Goal: Use online tool/utility: Utilize a website feature to perform a specific function

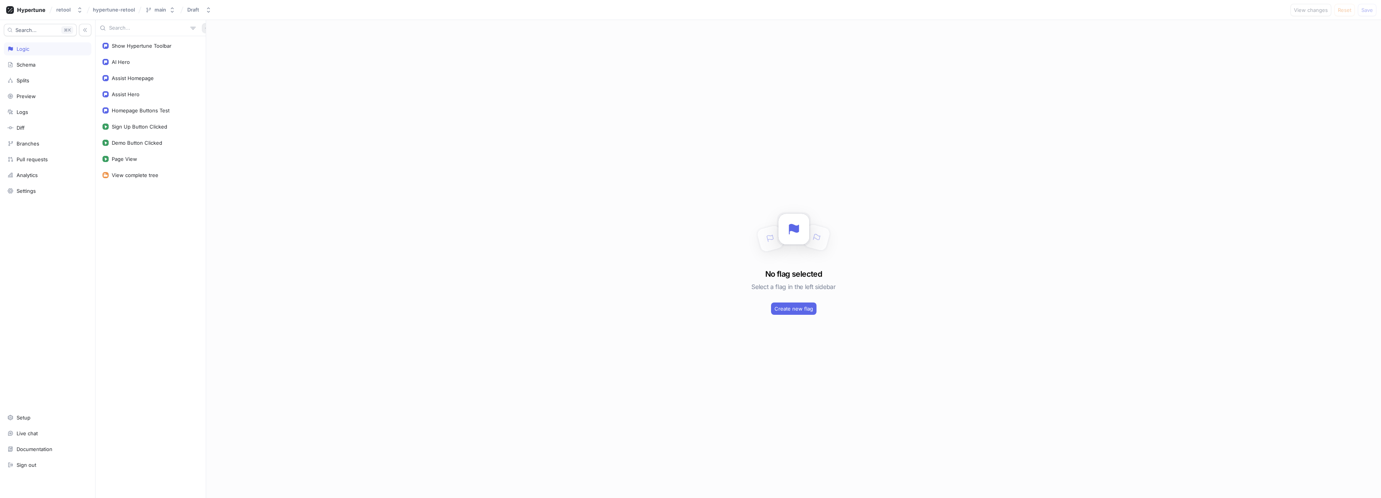
click at [205, 30] on icon "button" at bounding box center [207, 28] width 5 height 5
click at [213, 39] on div "Flag" at bounding box center [215, 43] width 45 height 13
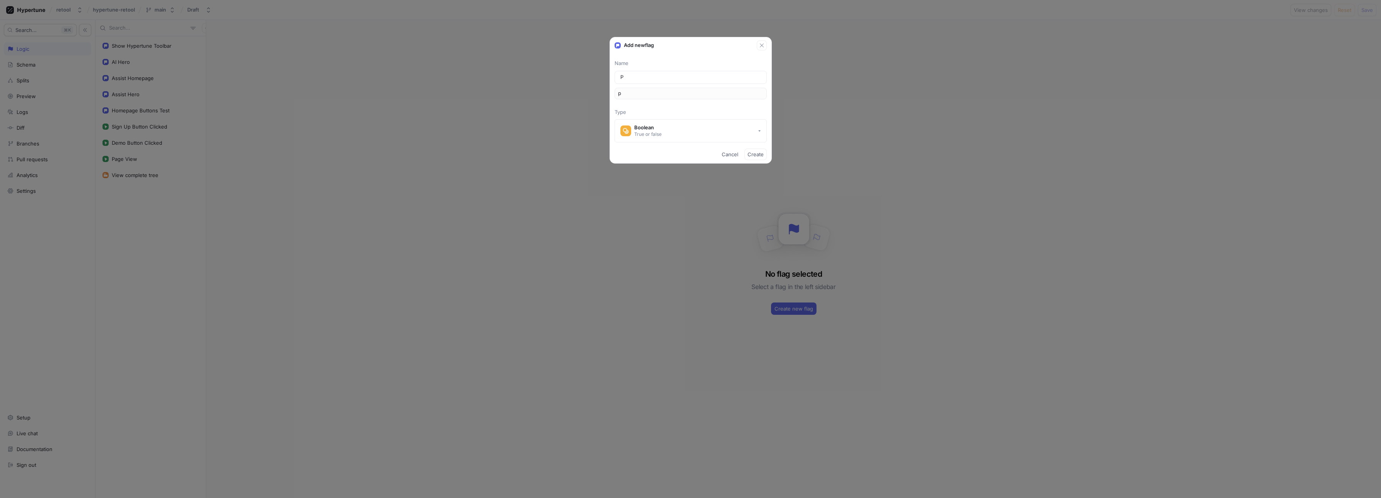
type input "Pr"
type input "pr"
type input "Pri"
type input "pri"
type input "Pric"
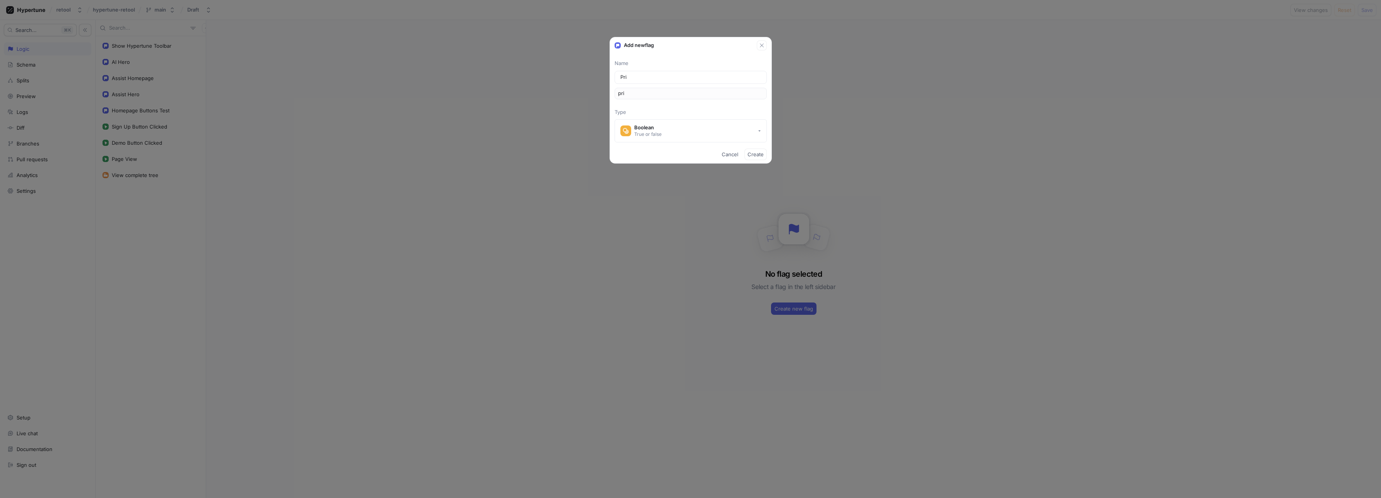
type input "pric"
type input "Prici"
type input "prici"
type input "Pricin"
type input "pricin"
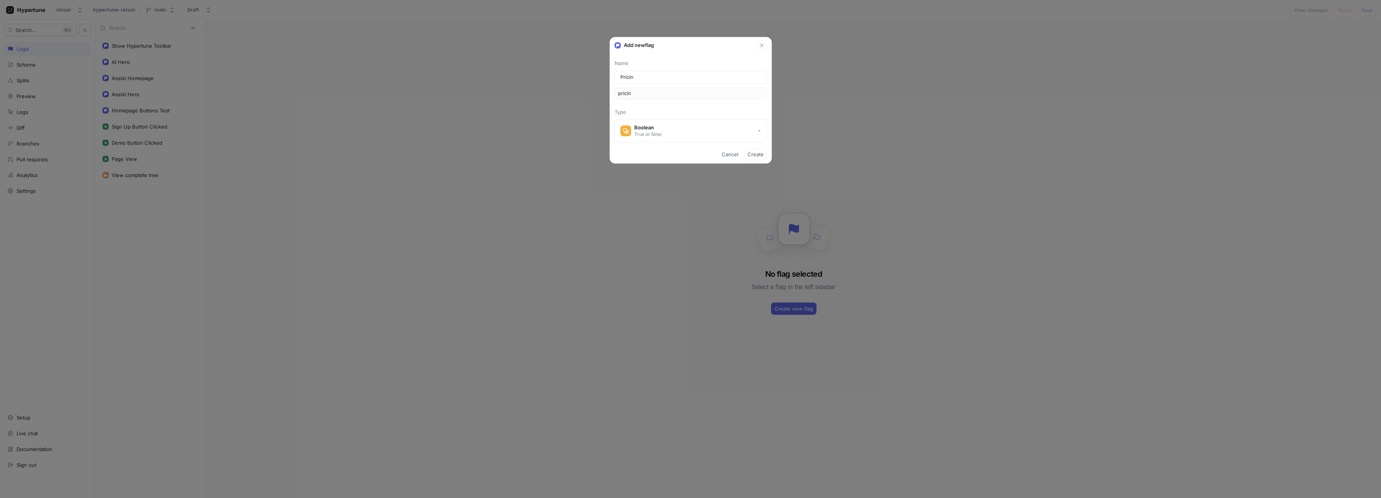
type input "Pricing"
type input "pricing"
type input "Pricing A"
type input "pricingA"
type input "Pricing As"
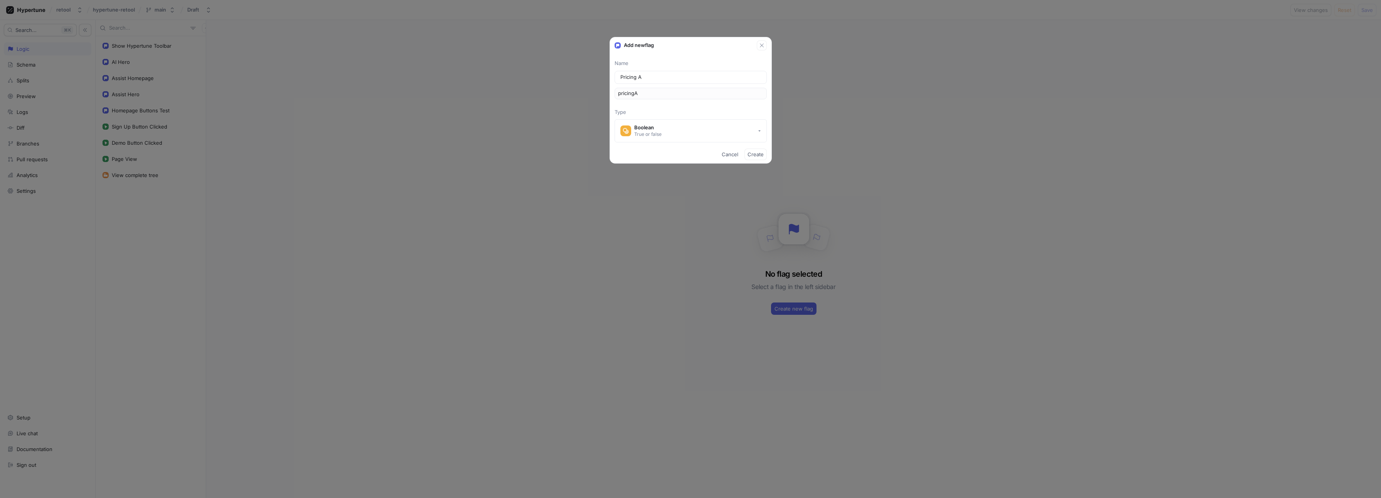
type input "pricingAs"
type input "Pricing Ass"
type input "pricingAss"
type input "Pricing Assi"
type input "pricingAssi"
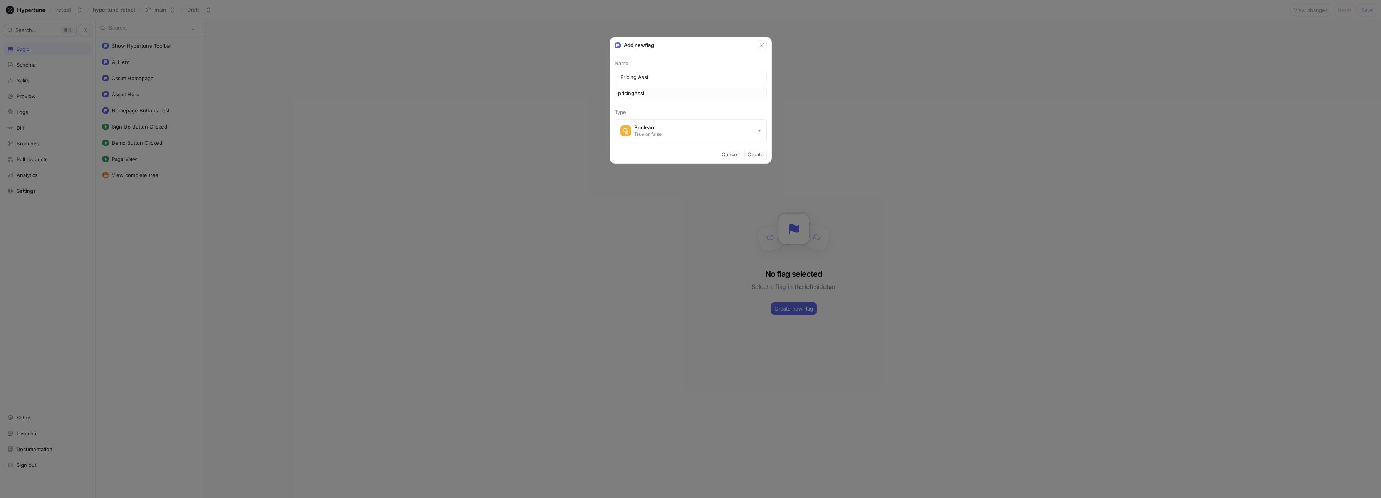
type input "Pricing Assit"
type input "pricingAssit"
type input "Pricing Assi"
type input "pricingAssi"
type input "Pricing Assis"
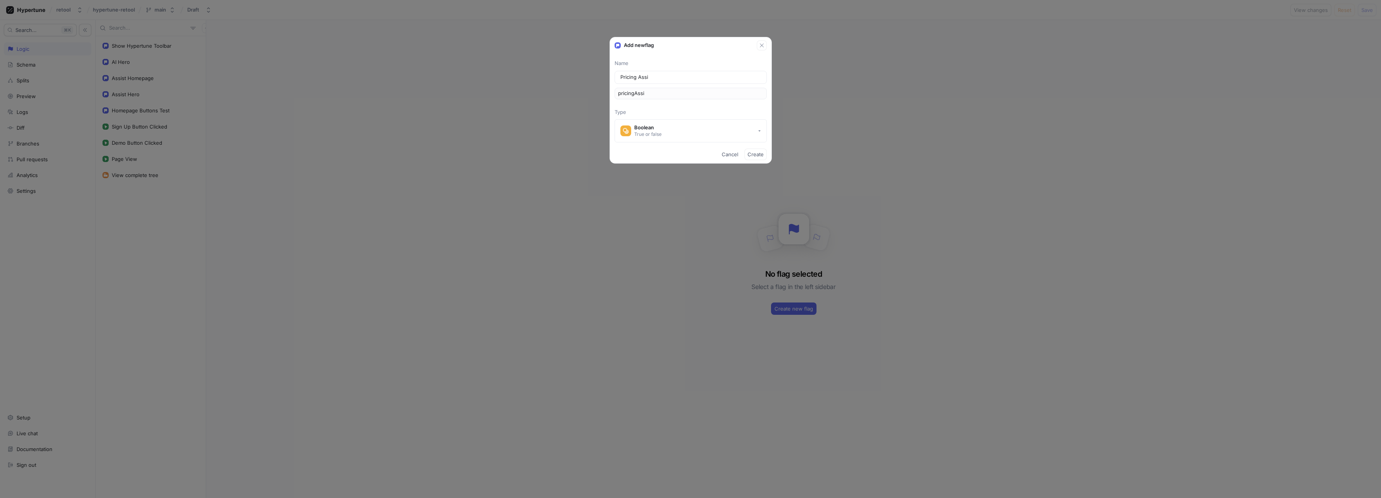
type input "pricingAssis"
type input "Pricing Assist"
type input "pricingAssist"
type input "Pricing Assist C"
type input "pricingAssistC"
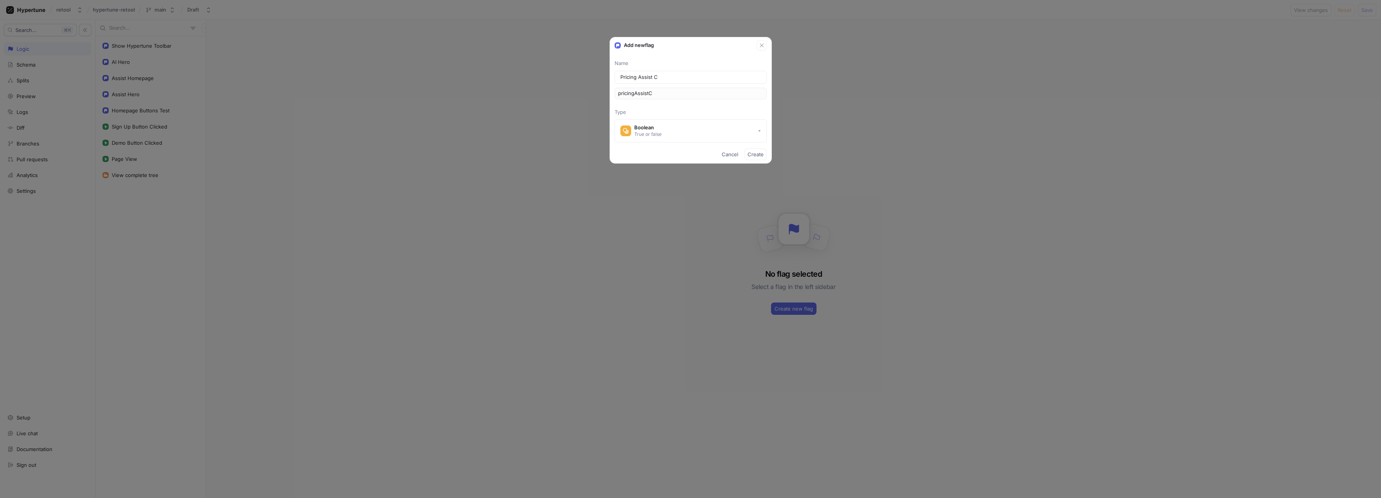
type input "Pricing Assist Co"
type input "pricingAssistCo"
type input "Pricing Assist Cop"
type input "pricingAssistCop"
type input "Pricing Assist Copy"
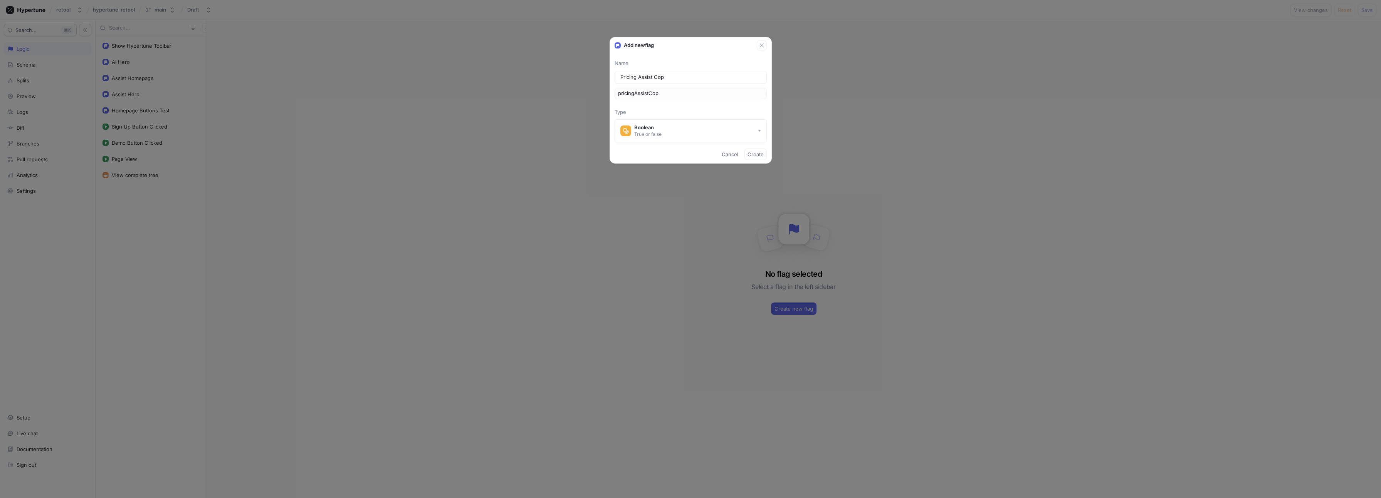
type input "pricingAssistCopy"
type input "Pricing Assist Copy"
click at [750, 154] on span "Create" at bounding box center [755, 154] width 16 height 5
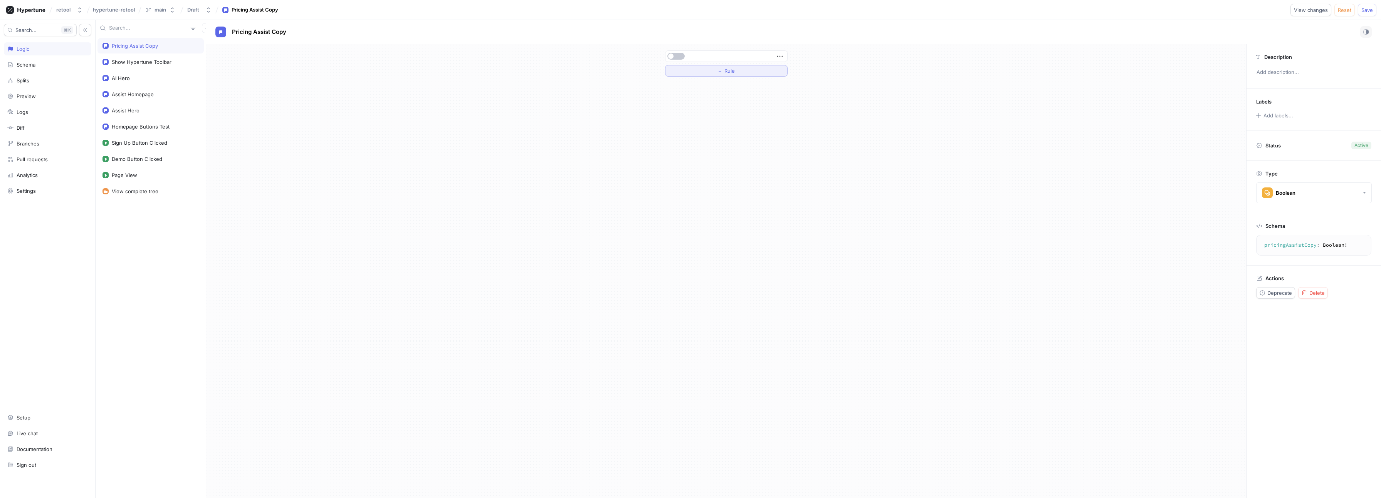
click at [750, 71] on button "＋ Rule" at bounding box center [726, 71] width 122 height 12
click at [708, 67] on button "Select variable..." at bounding box center [697, 71] width 58 height 12
click at [708, 68] on div "Select variable..." at bounding box center [690, 71] width 39 height 7
click at [162, 60] on div "Show Hypertune Toolbar" at bounding box center [142, 62] width 60 height 6
click at [153, 50] on div "Pricing Assist Copy" at bounding box center [150, 45] width 106 height 15
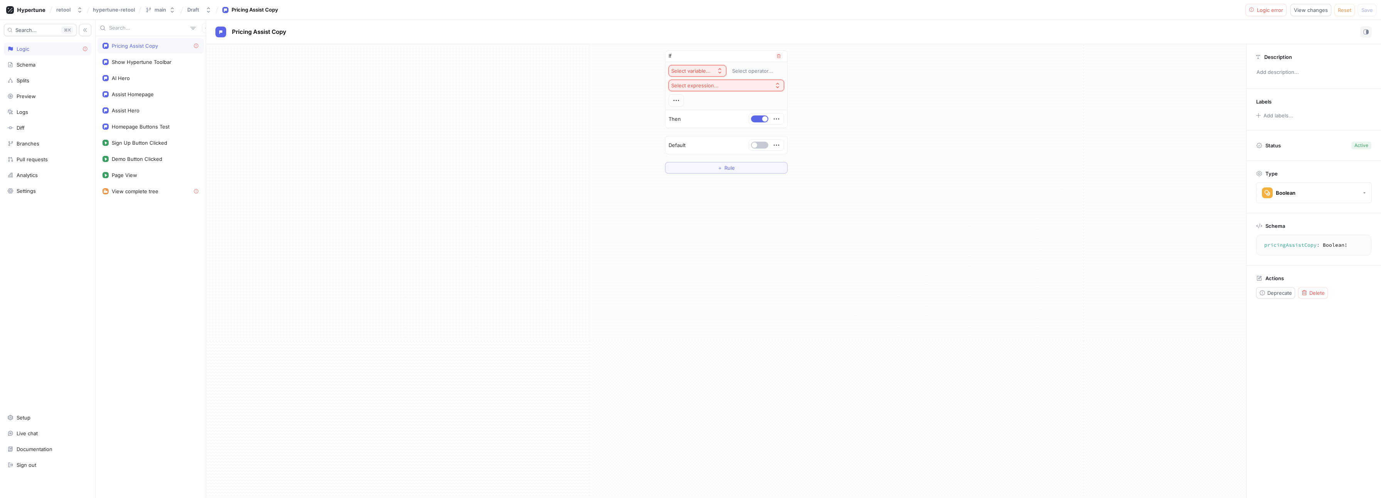
click at [684, 74] on button "Select variable..." at bounding box center [697, 71] width 58 height 12
click at [701, 97] on span "Context > Environment" at bounding box center [718, 99] width 71 height 7
click at [703, 98] on div at bounding box center [719, 101] width 72 height 9
click at [694, 138] on div "Development" at bounding box center [726, 140] width 108 height 12
click at [699, 118] on button "＋ Value" at bounding box center [726, 116] width 109 height 12
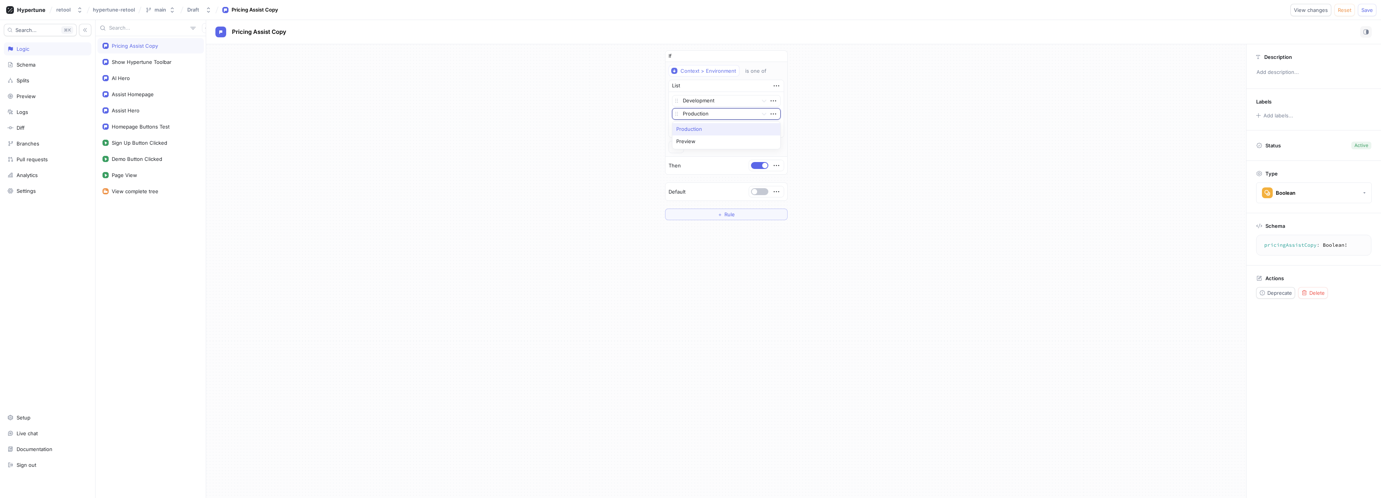
click at [699, 113] on div at bounding box center [719, 114] width 72 height 9
click at [691, 141] on div "Preview" at bounding box center [726, 142] width 108 height 12
click at [880, 185] on div "If Context > Environment is one of List Development option Preview, selected. P…" at bounding box center [726, 135] width 1040 height 182
click at [549, 230] on div "If Context > Environment is one of List Development Preview To pick up a dragga…" at bounding box center [726, 271] width 1040 height 454
click at [136, 64] on div "Show Hypertune Toolbar" at bounding box center [142, 62] width 60 height 6
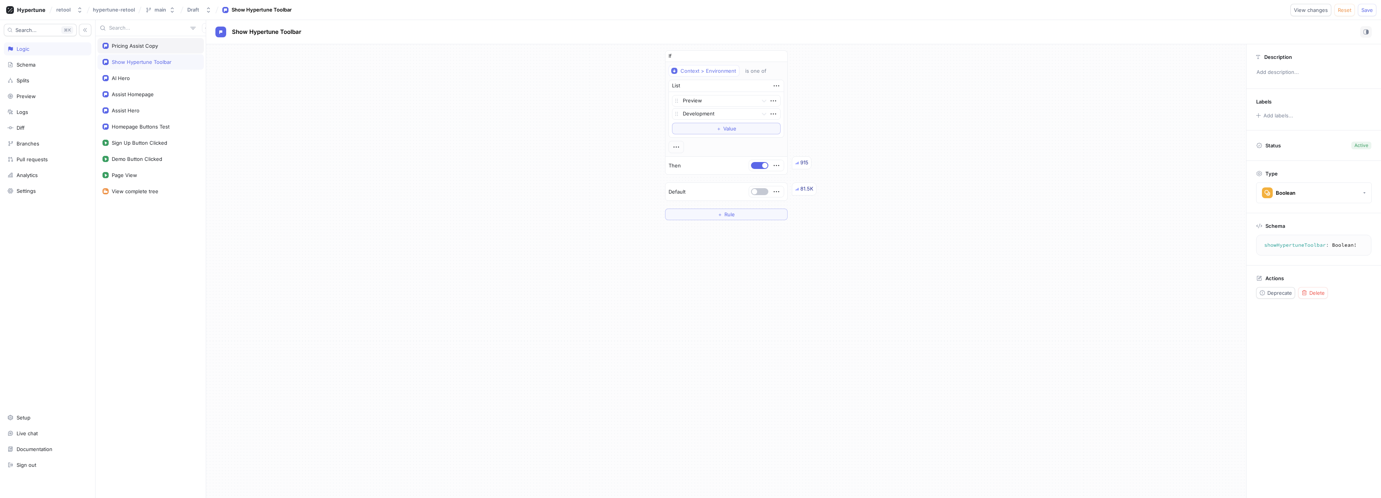
click at [136, 49] on div "Pricing Assist Copy" at bounding box center [150, 45] width 106 height 15
click at [136, 62] on div "Show Hypertune Toolbar" at bounding box center [142, 62] width 60 height 6
click at [135, 52] on div "Pricing Assist Copy" at bounding box center [150, 45] width 106 height 15
click at [137, 67] on div "Show Hypertune Toolbar" at bounding box center [150, 61] width 106 height 15
click at [131, 48] on div "Pricing Assist Copy" at bounding box center [135, 46] width 46 height 6
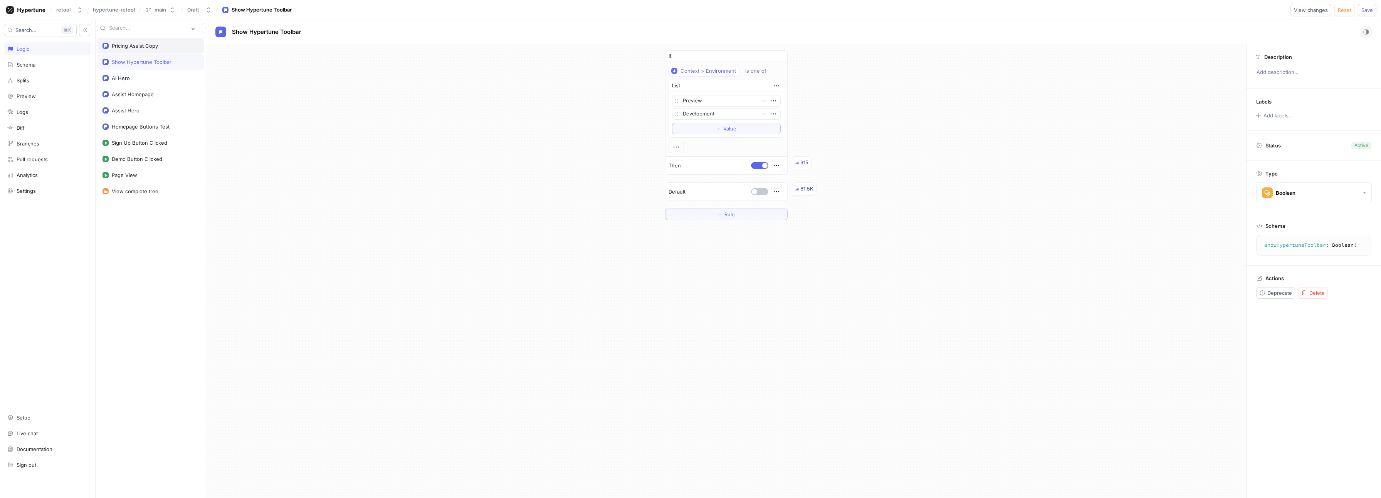
type textarea "pricingAssistCopy: Boolean!"
click at [880, 112] on div "If Context > Environment is one of List Development Preview To pick up a dragga…" at bounding box center [726, 135] width 1040 height 182
click at [1359, 7] on button "Save" at bounding box center [1366, 10] width 18 height 12
